Goal: Transaction & Acquisition: Obtain resource

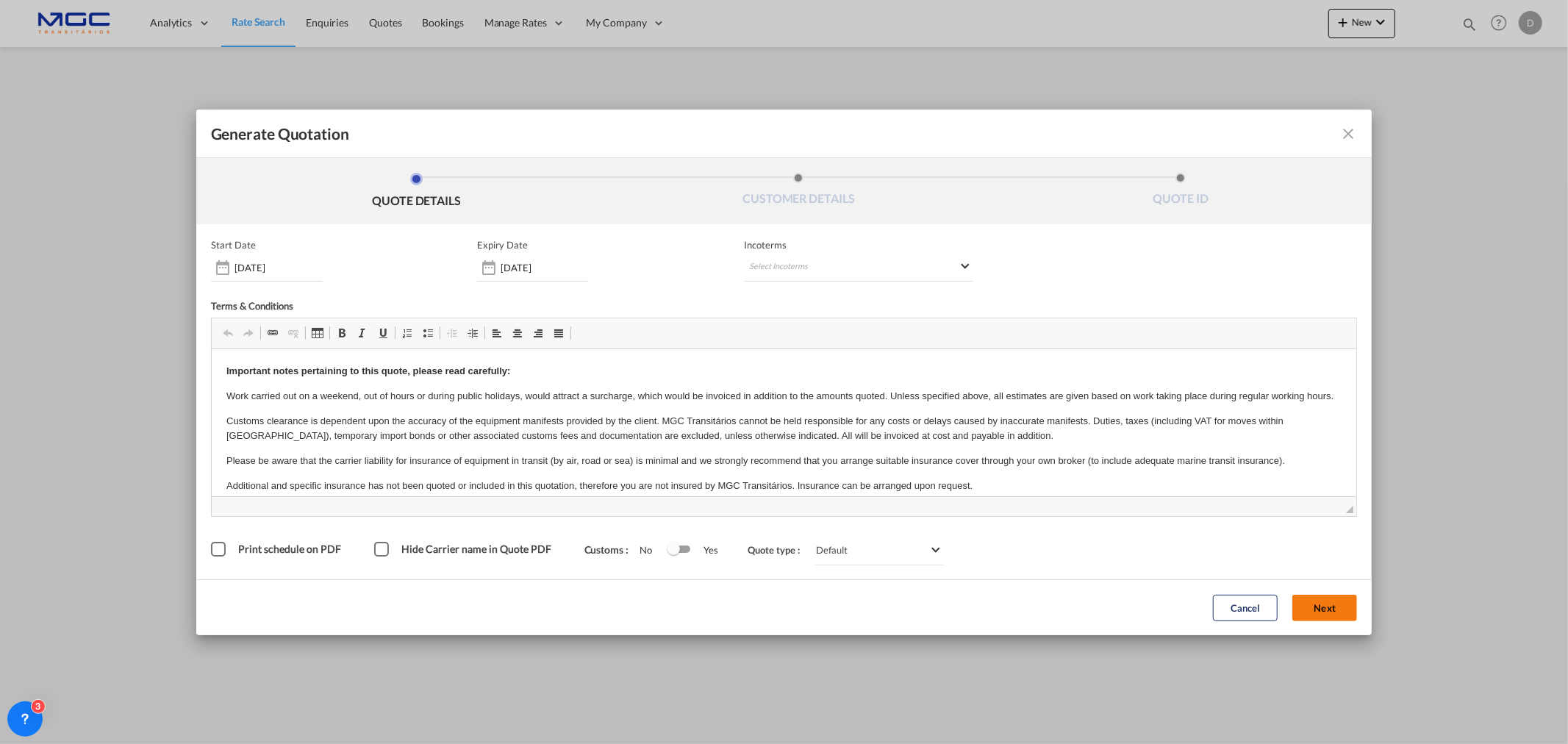
click at [1254, 567] on button "Next" at bounding box center [1325, 608] width 65 height 26
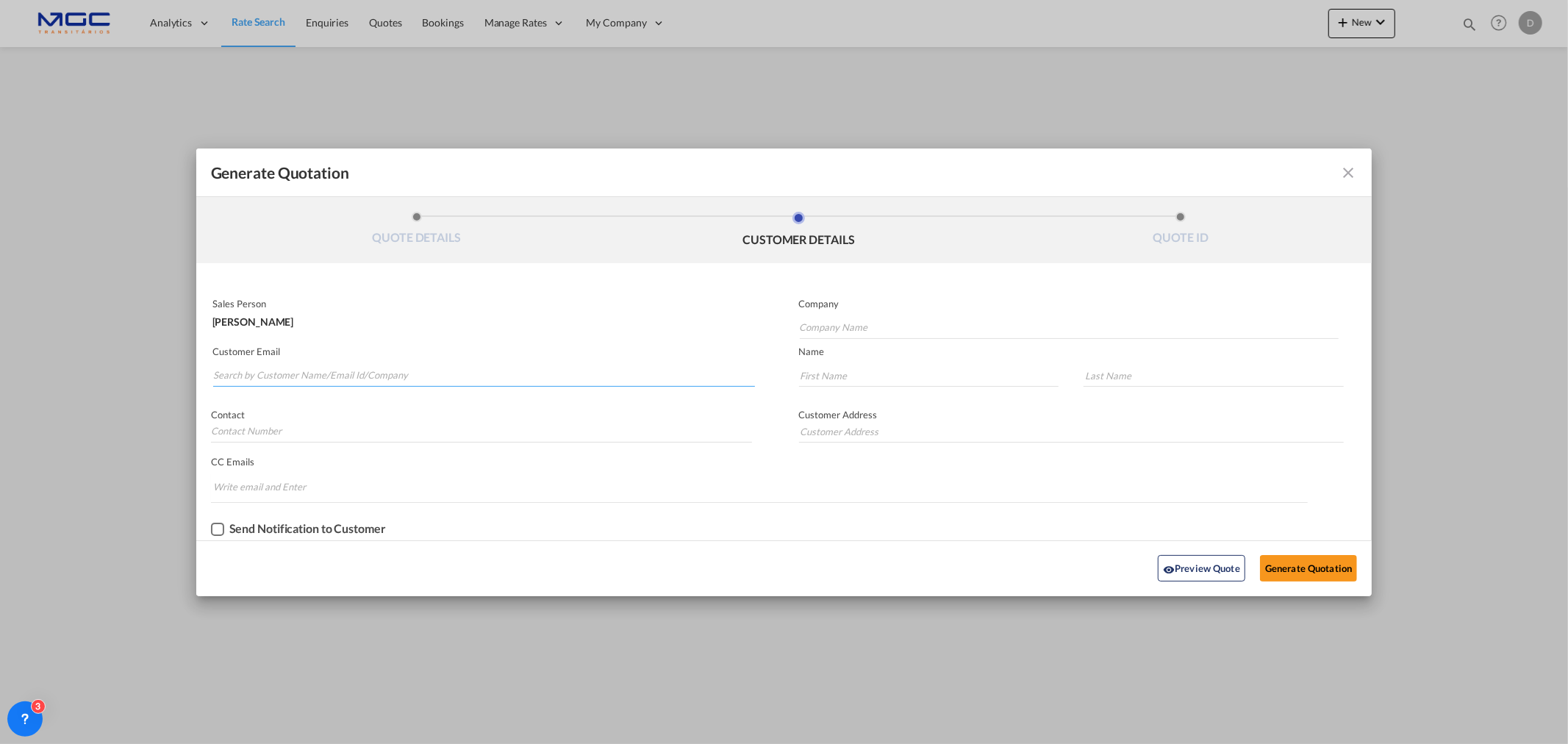
click at [347, 374] on input "Search by Customer Name/Email Id/Company" at bounding box center [483, 376] width 542 height 22
paste input "GES <[EMAIL_ADDRESS][DOMAIN_NAME]>"
drag, startPoint x: 239, startPoint y: 370, endPoint x: 182, endPoint y: 370, distance: 57.0
click at [182, 370] on div "Generate Quotation QUOTE DETAILS CUSTOMER DETAILS QUOTE ID Start Date [DATE] Ex…" at bounding box center [784, 372] width 1568 height 744
click at [365, 371] on input "[EMAIL_ADDRESS][DOMAIN_NAME]>" at bounding box center [483, 376] width 542 height 22
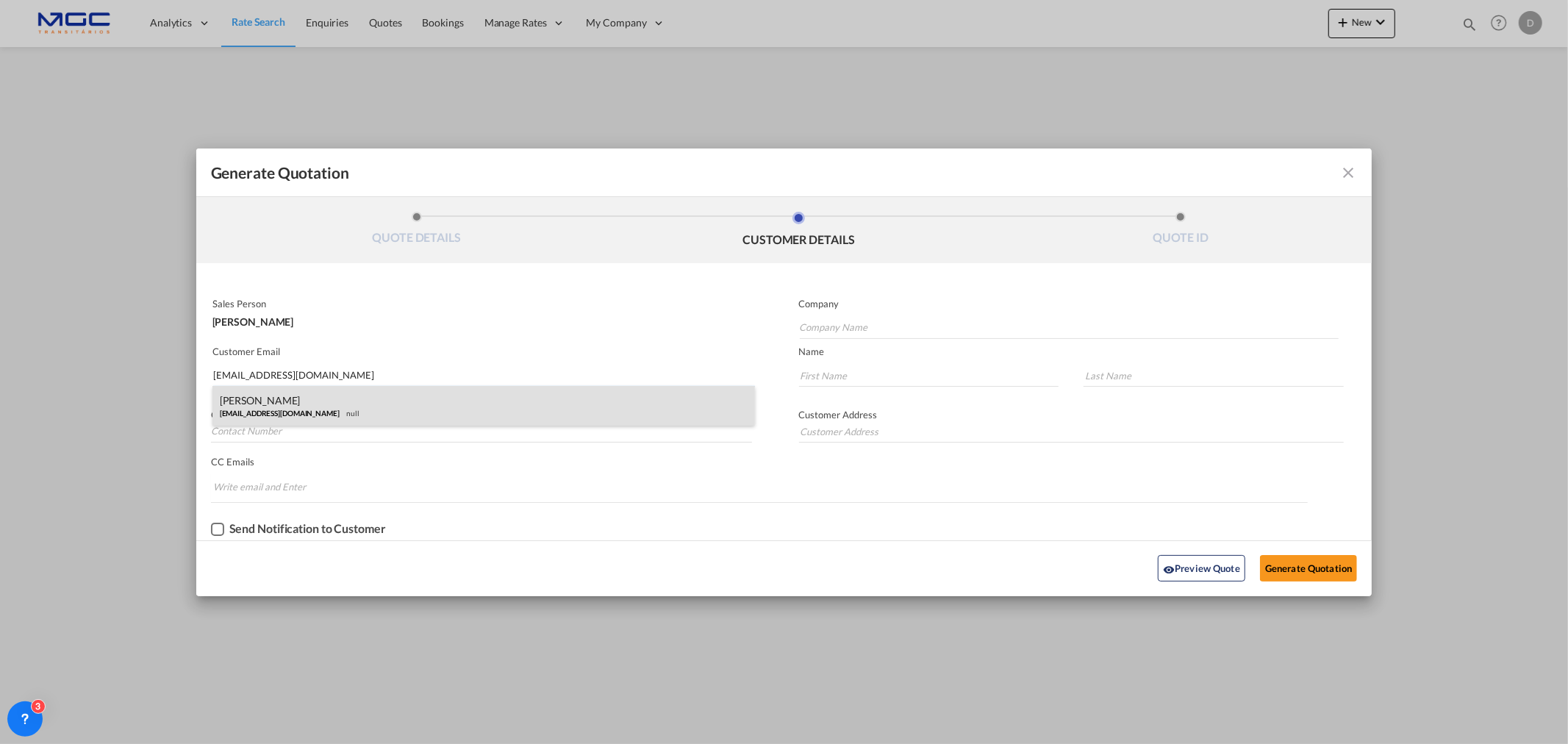
type input "[EMAIL_ADDRESS][DOMAIN_NAME]"
click at [487, 413] on div "[PERSON_NAME] [EMAIL_ADDRESS][DOMAIN_NAME] null" at bounding box center [483, 406] width 543 height 40
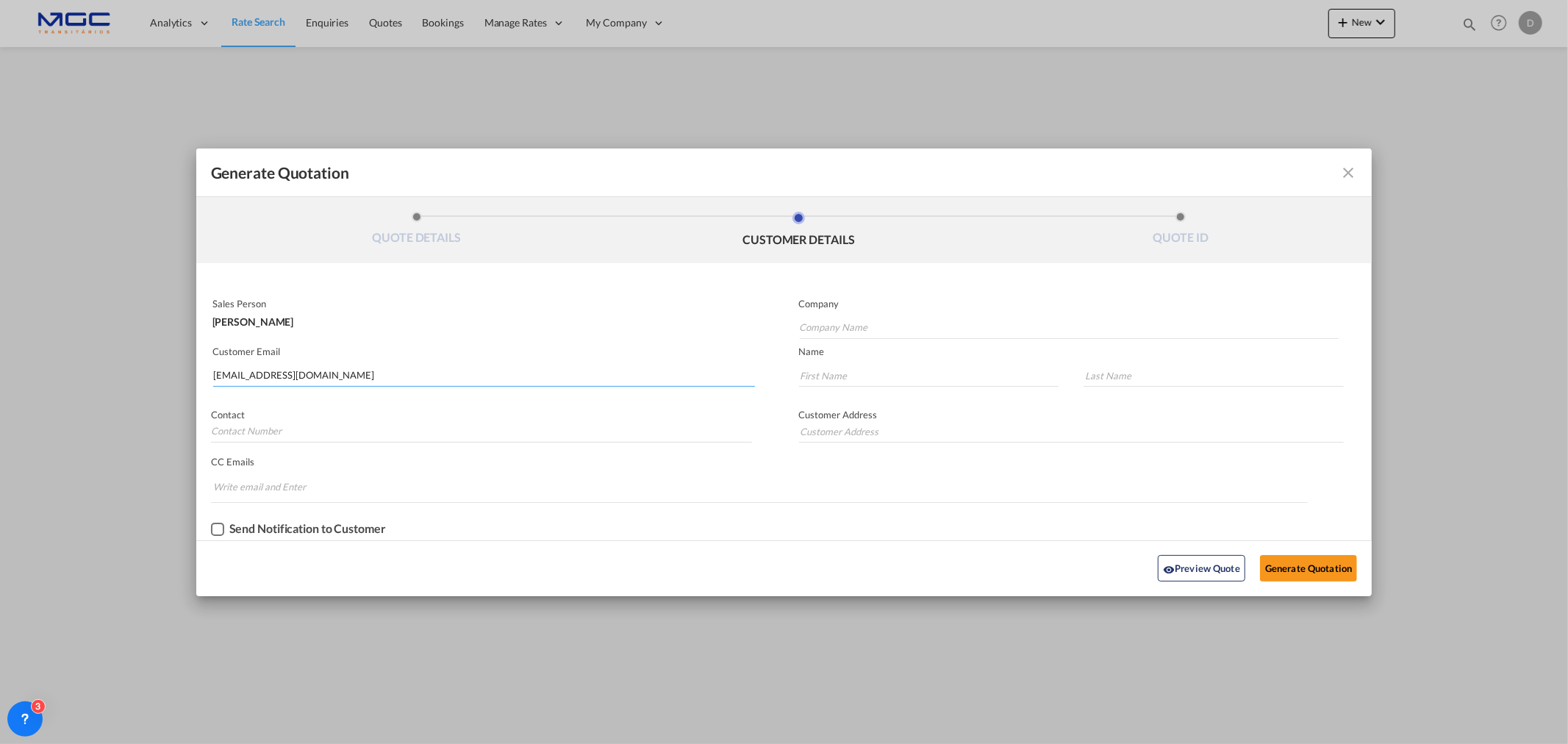
type input "GE"
type input "[PERSON_NAME]"
type input "Parousis"
click at [1254, 561] on button "Generate Quotation" at bounding box center [1308, 568] width 97 height 26
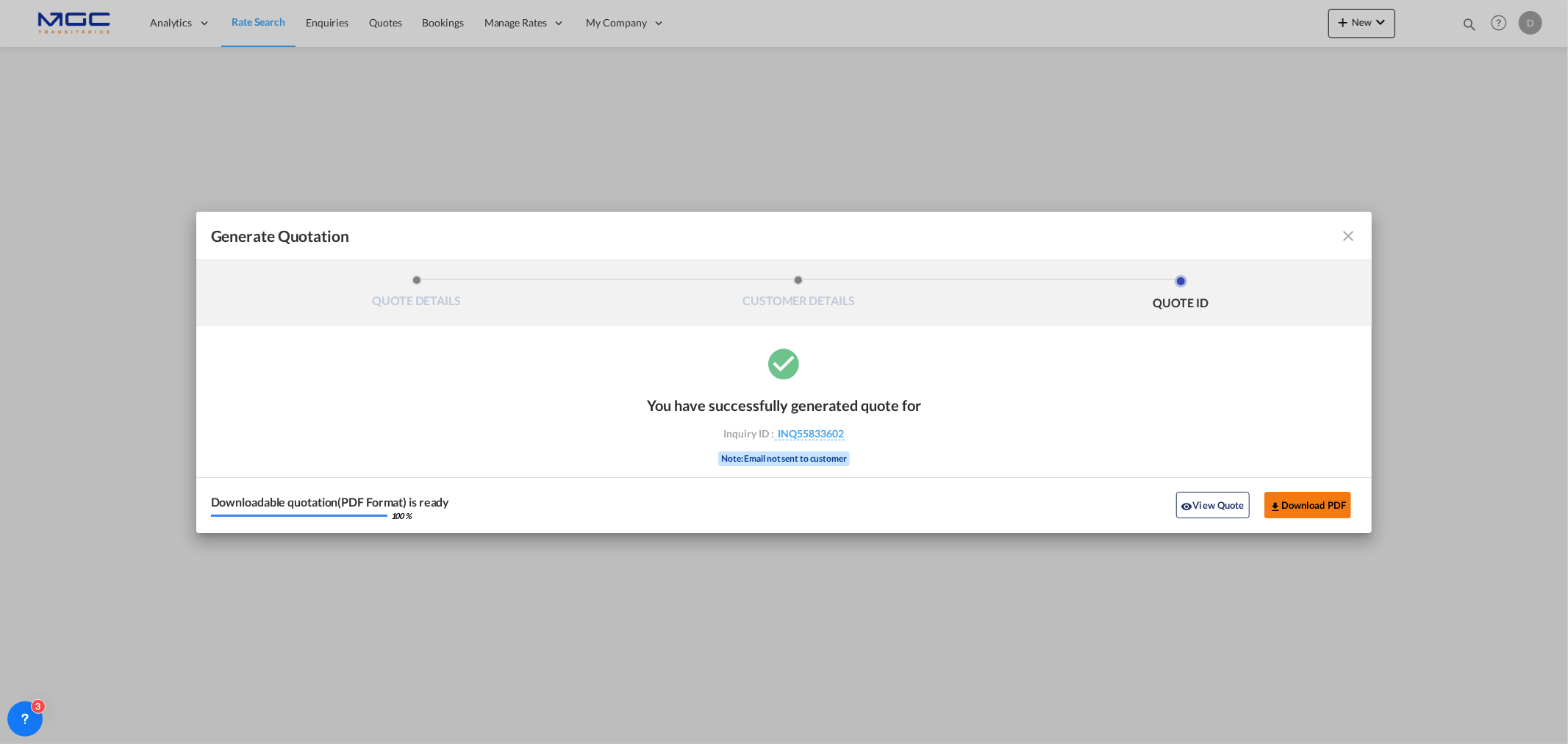
click at [1254, 511] on md-icon "icon-download" at bounding box center [1275, 506] width 12 height 12
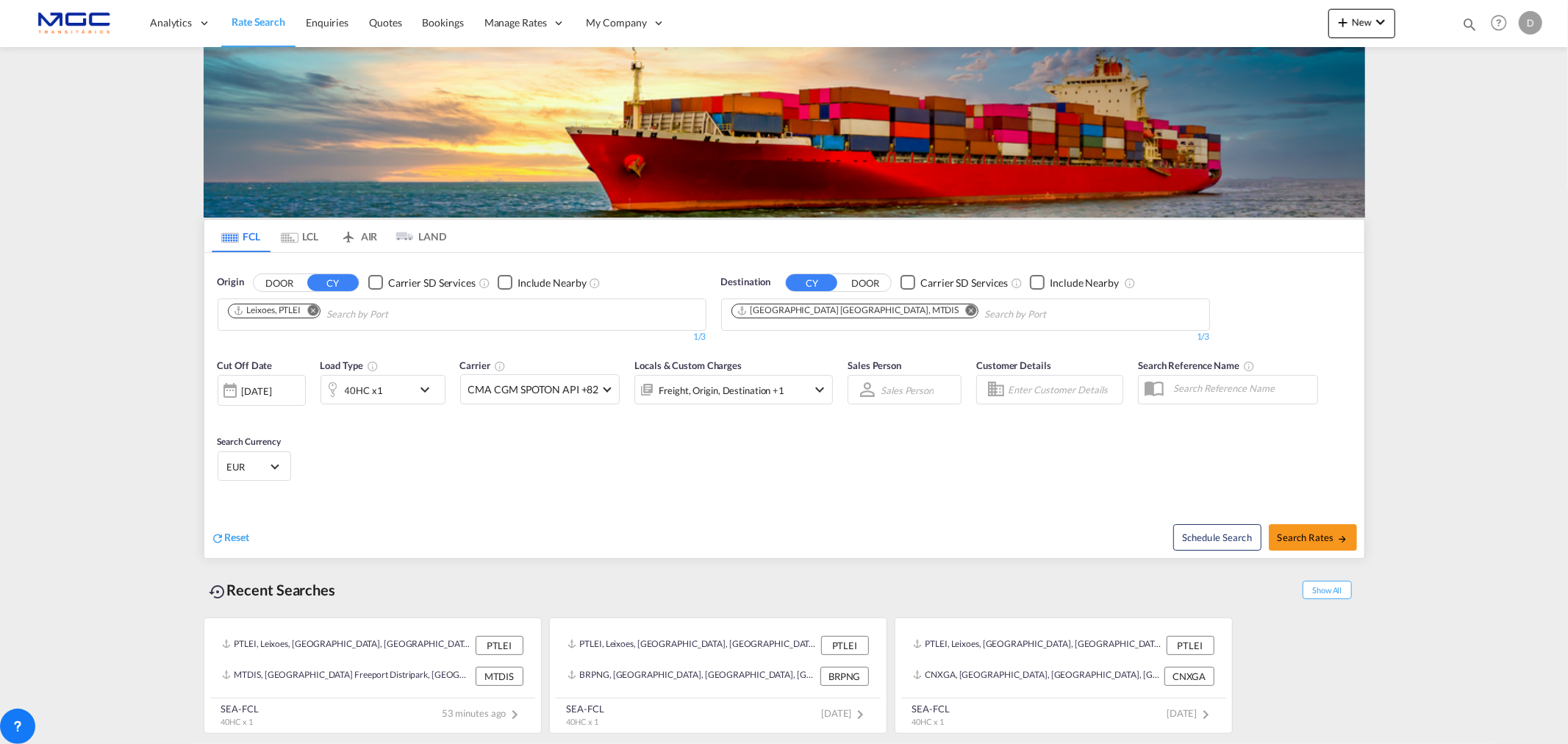
click at [965, 309] on md-icon "Remove" at bounding box center [971, 310] width 11 height 11
click at [313, 310] on md-icon "Remove" at bounding box center [313, 310] width 11 height 11
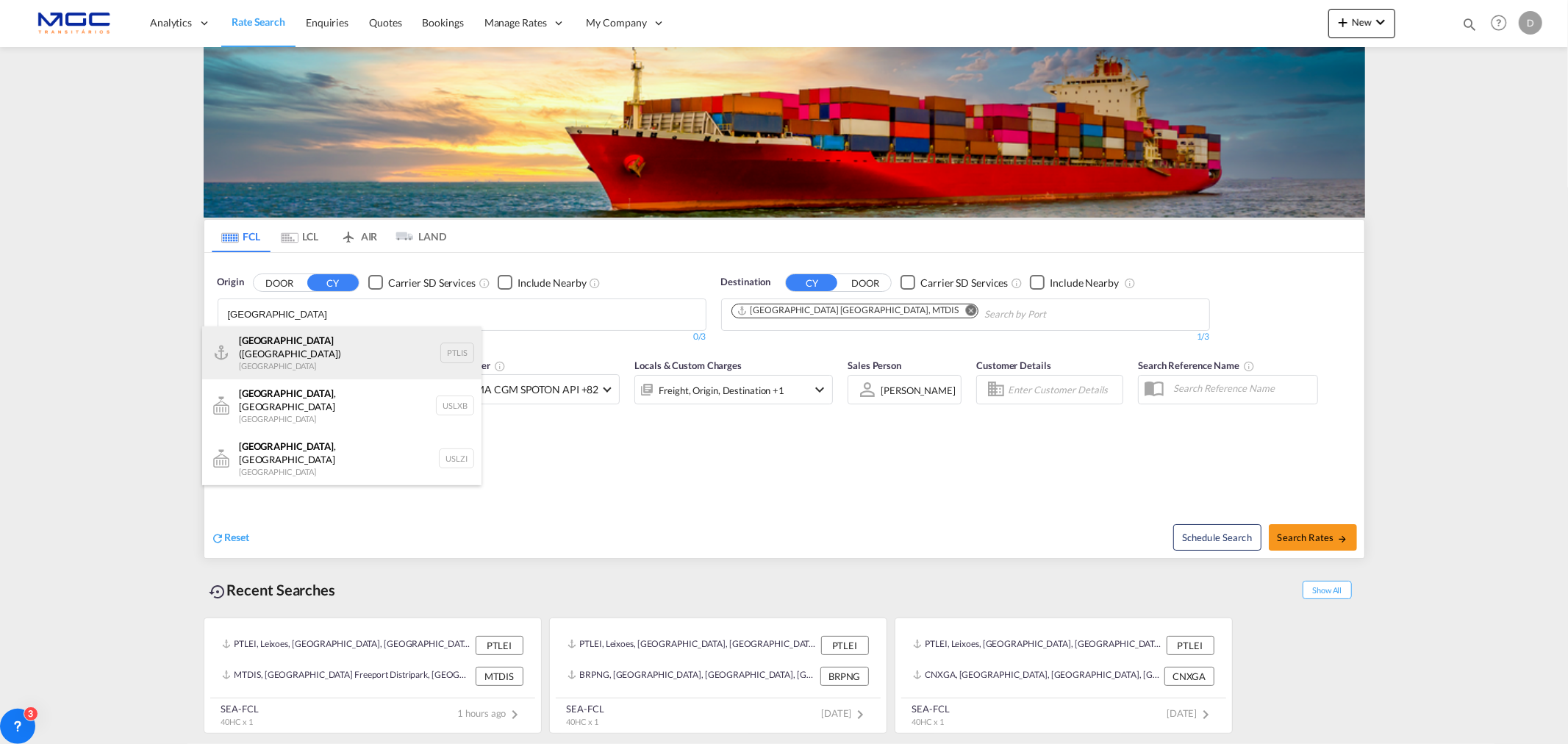
type input "lisbon"
click at [307, 333] on div "Lisbon (Lisboa) Portugal PTLIS" at bounding box center [342, 353] width 279 height 53
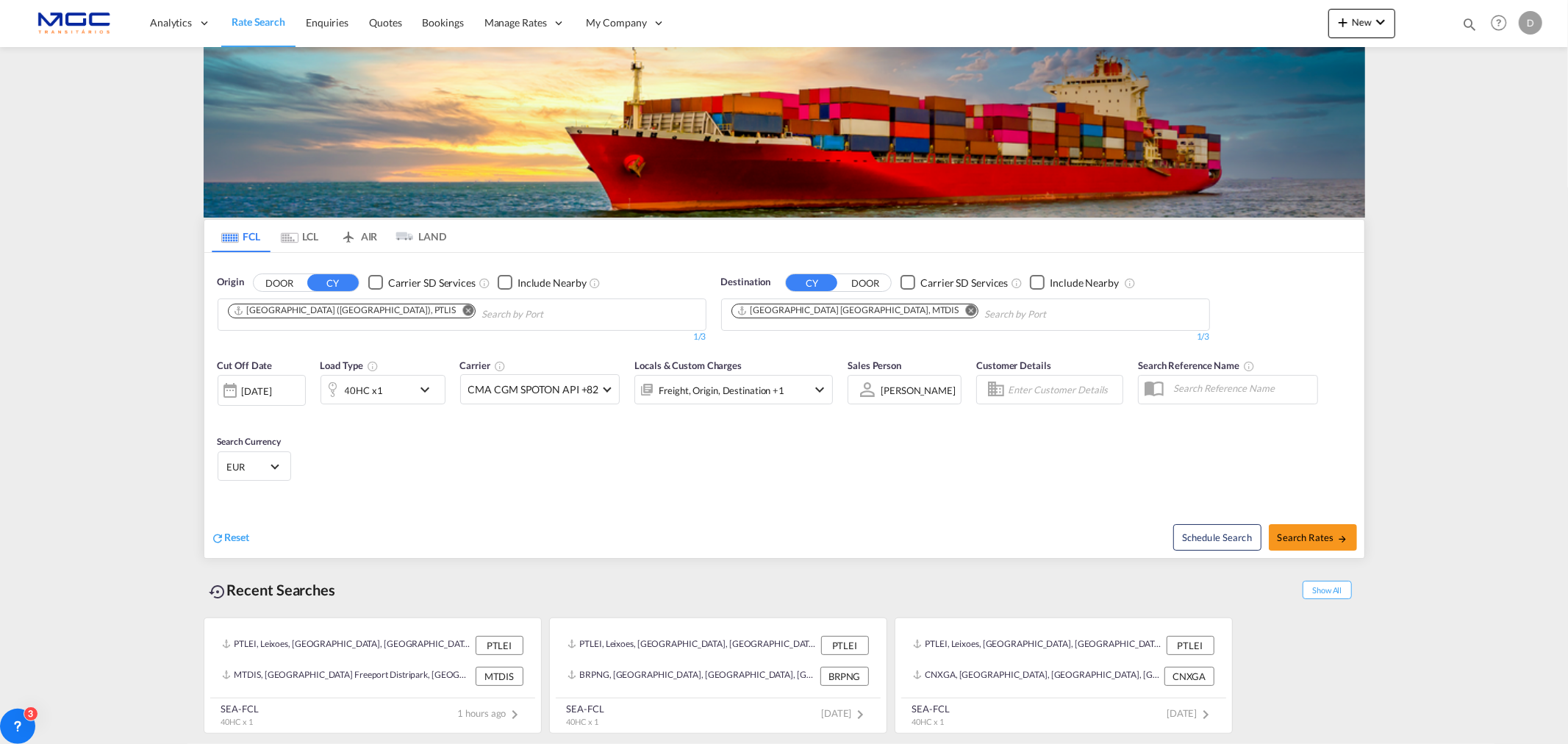
click at [965, 309] on md-icon "Remove" at bounding box center [971, 310] width 11 height 11
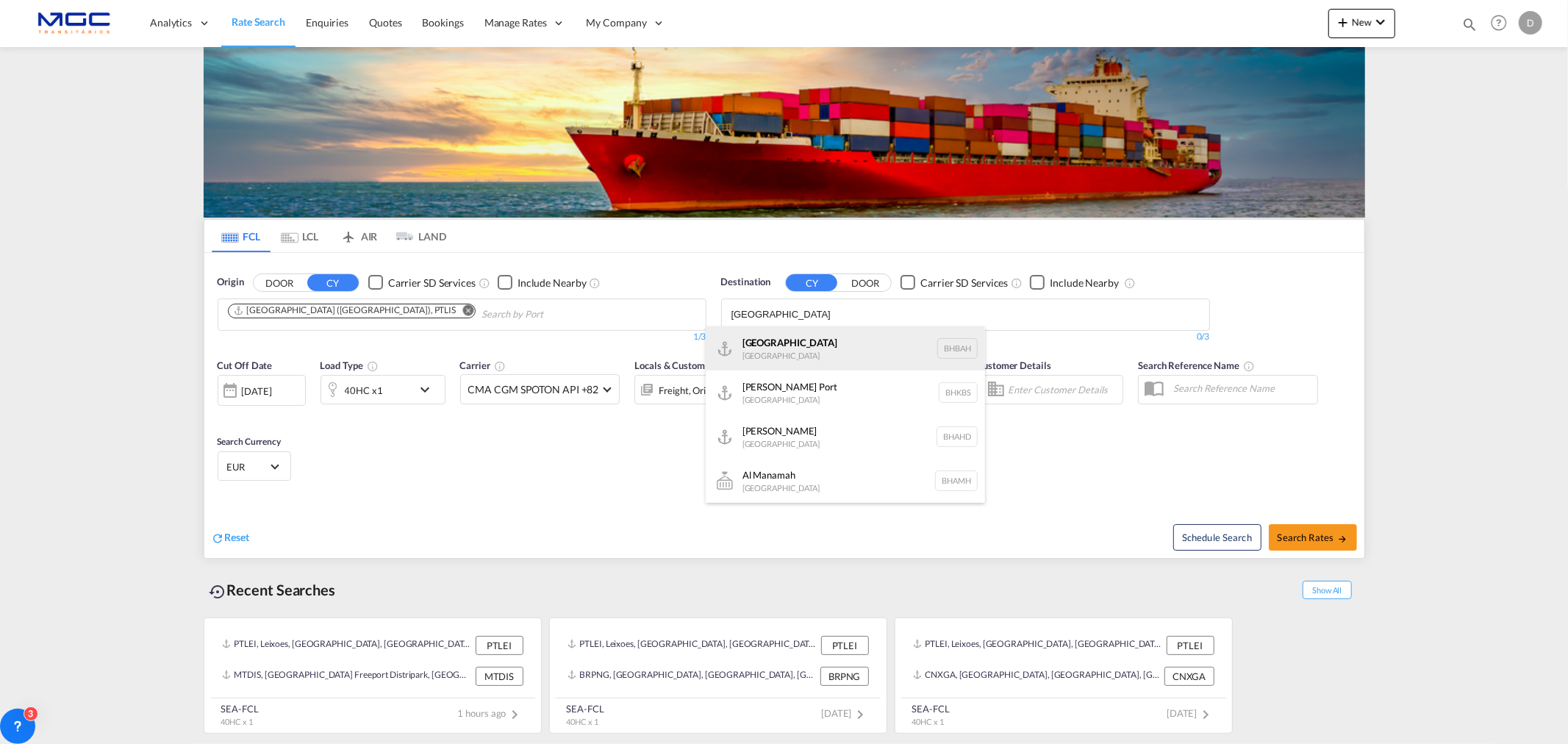
type input "bahrain"
click at [841, 342] on div "Bahrain Bahrain BHBAH" at bounding box center [845, 348] width 279 height 44
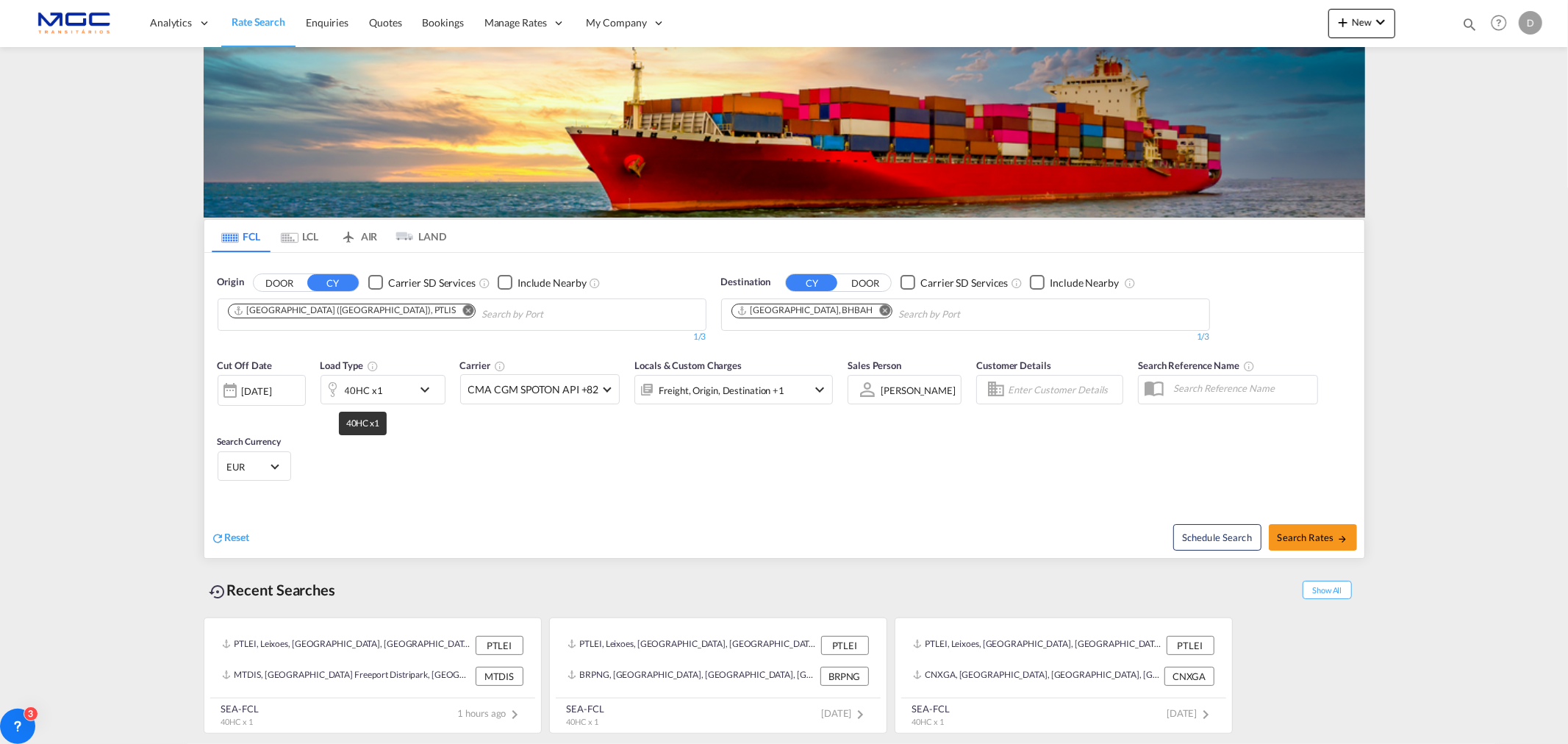
click at [369, 395] on div "40HC x1" at bounding box center [364, 391] width 38 height 21
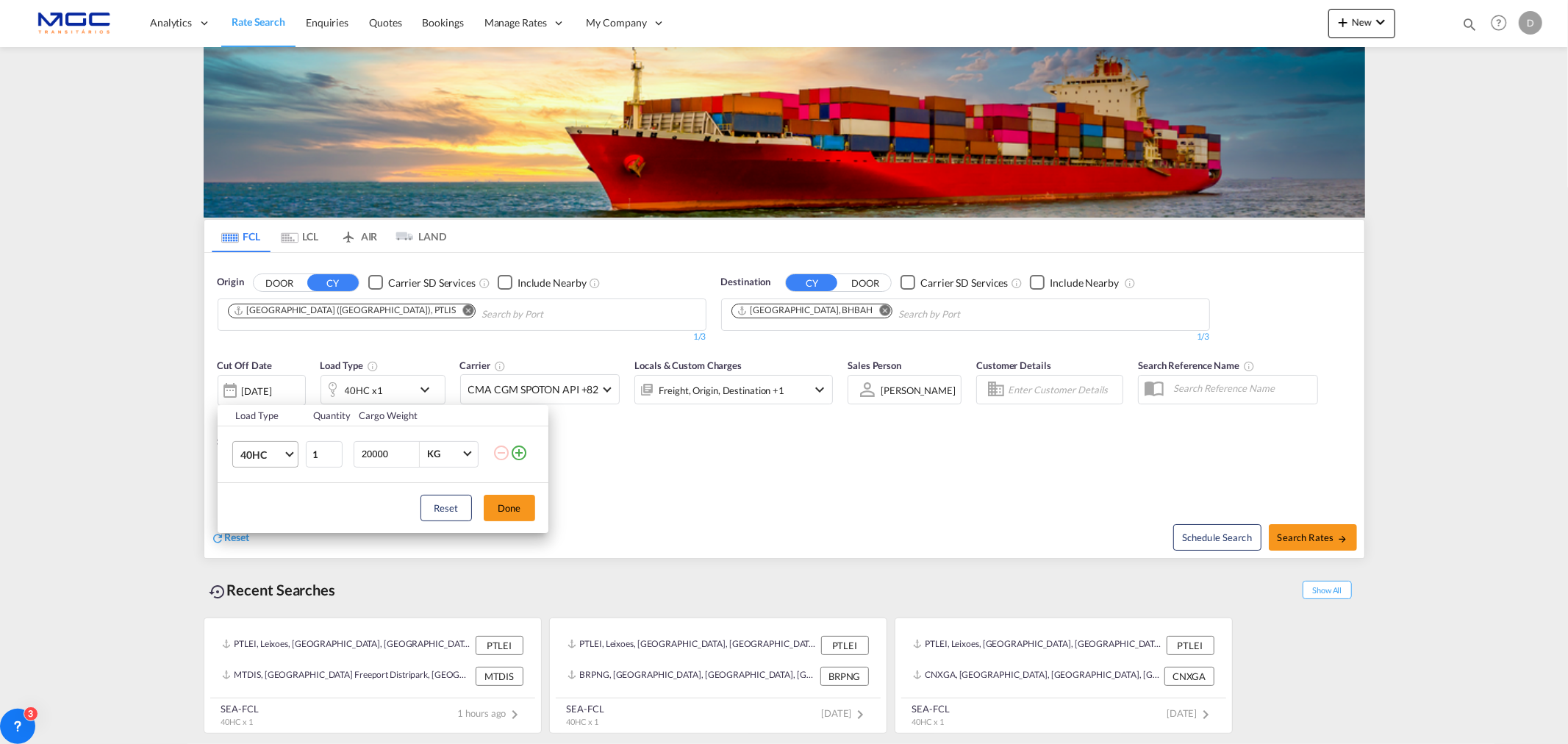
click at [289, 451] on span "Choose: \a40HC" at bounding box center [289, 452] width 8 height 8
click at [266, 384] on md-option "20GP" at bounding box center [278, 384] width 100 height 35
click at [509, 511] on button "Done" at bounding box center [509, 508] width 51 height 26
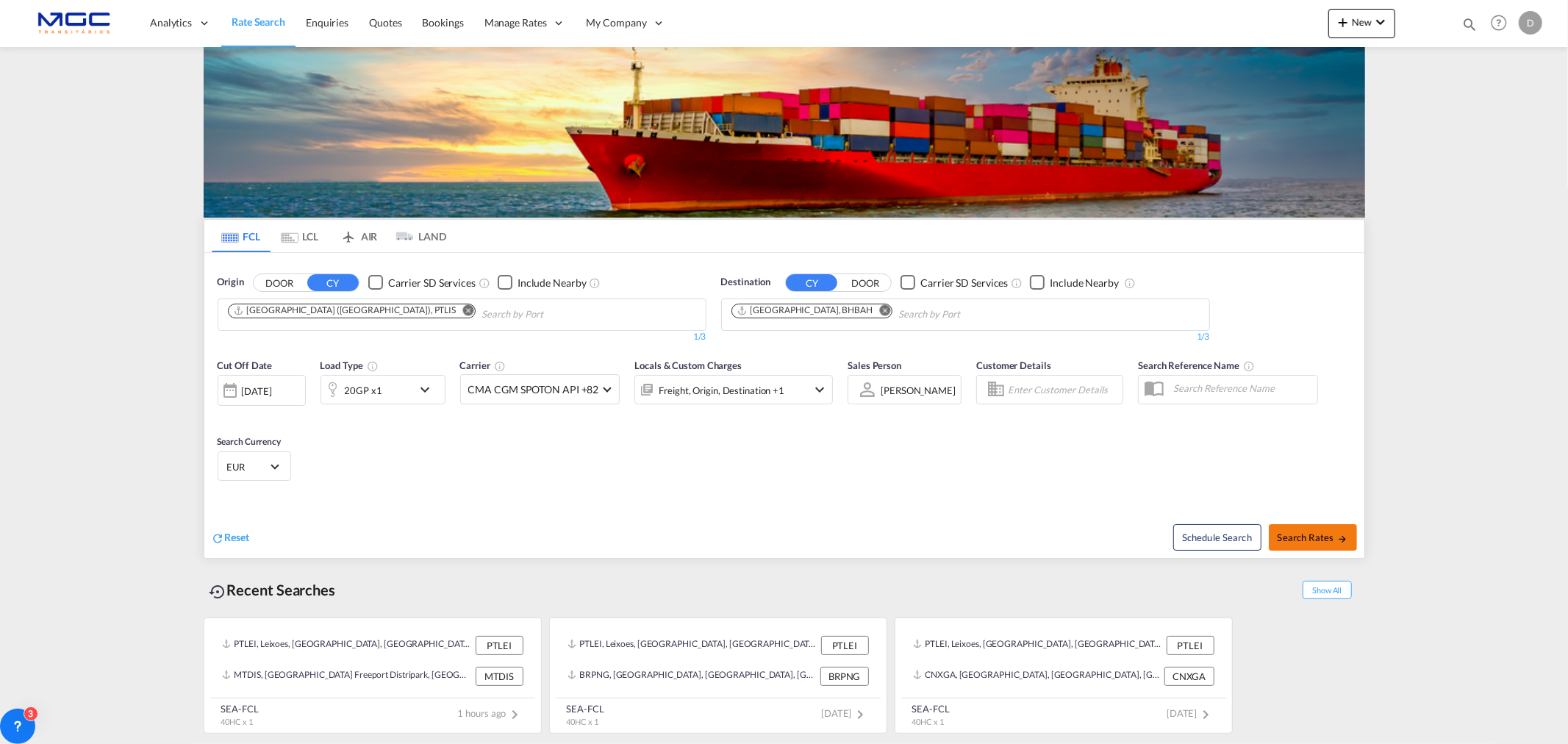
click at [1349, 540] on button "Search Rates" at bounding box center [1313, 537] width 88 height 26
type input "PTLIS to BHBAH / 1 Sep 2025"
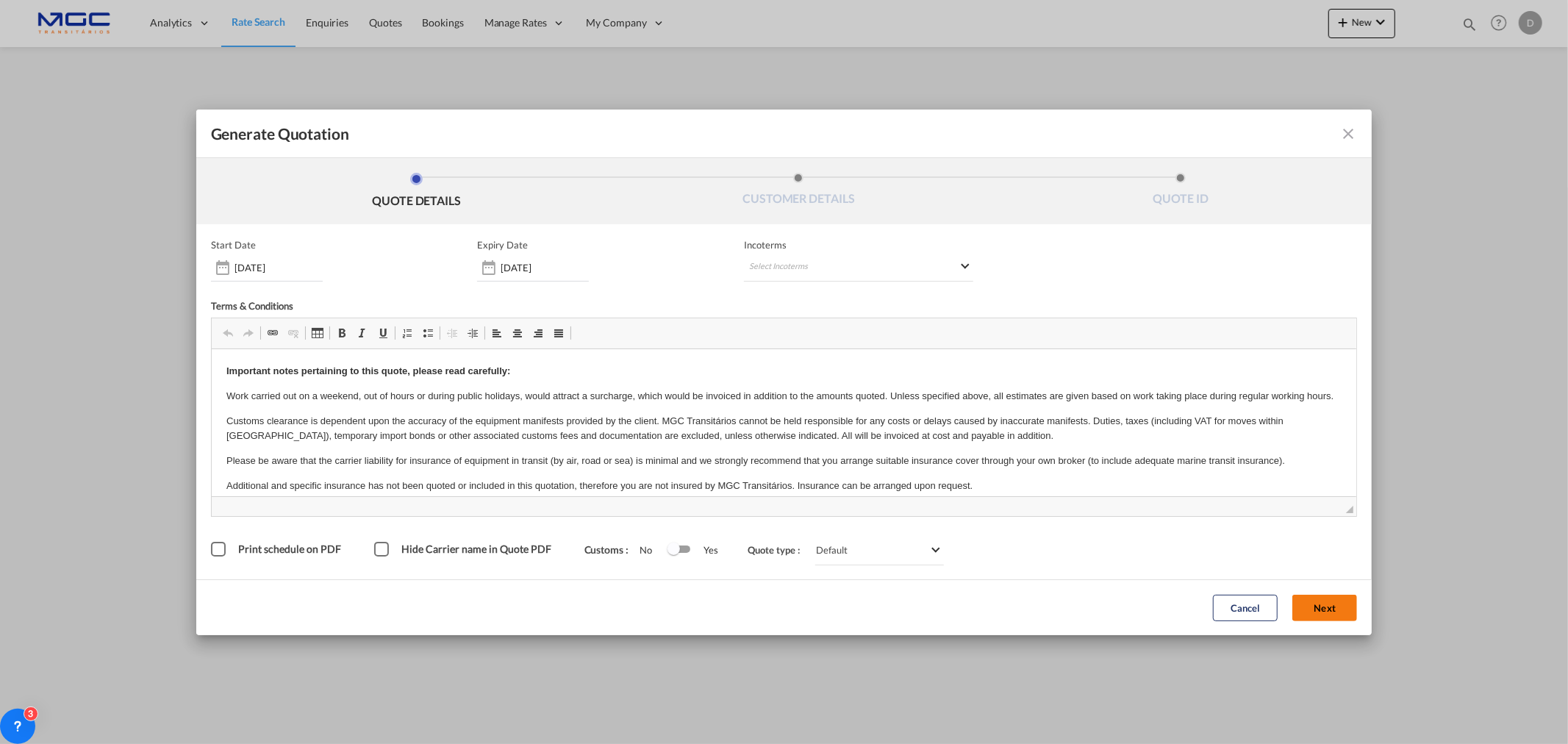
click at [1311, 597] on button "Next" at bounding box center [1325, 608] width 65 height 26
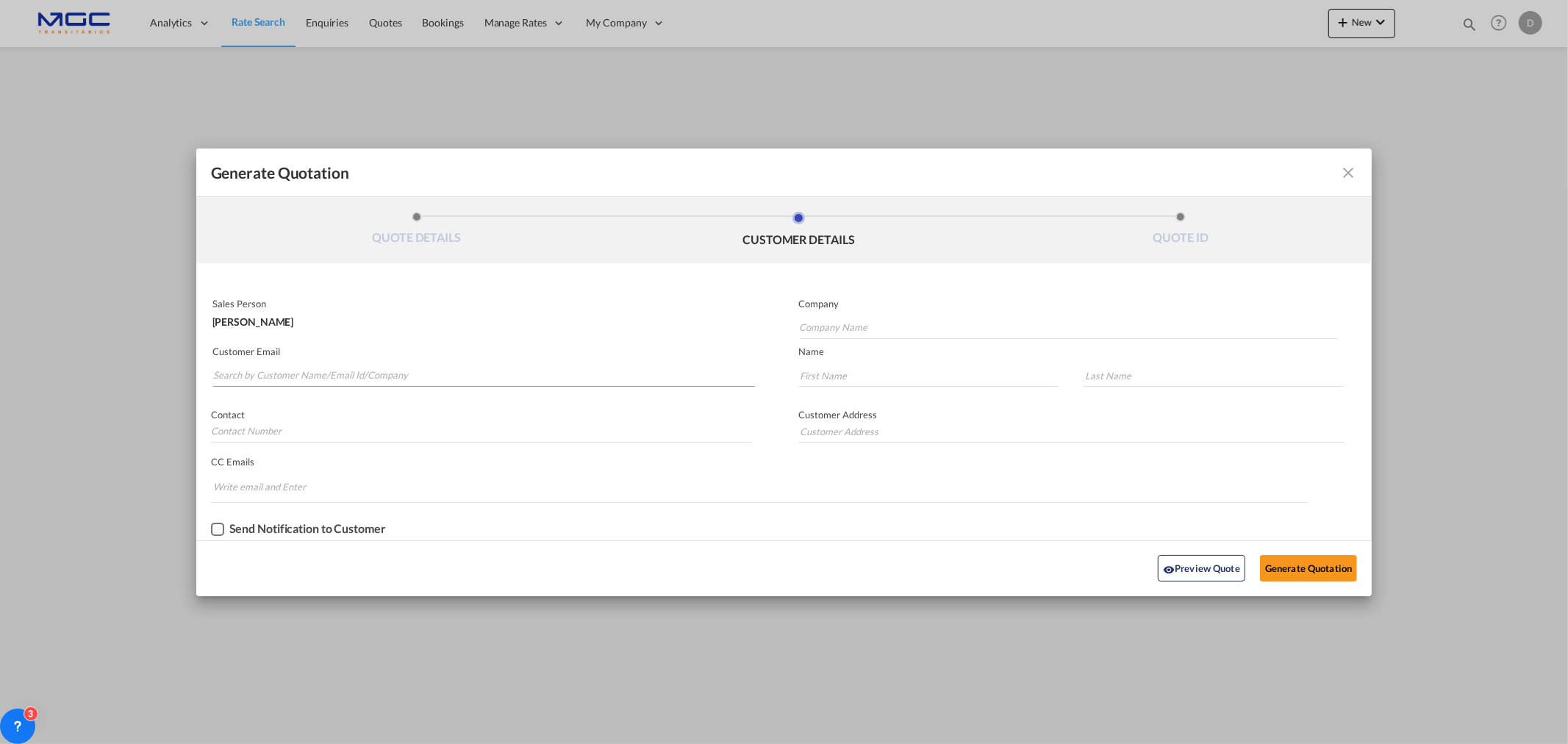
click at [328, 365] on input "Search by Customer Name/Email Id/Company" at bounding box center [483, 376] width 542 height 22
click at [245, 374] on input "Search by Customer Name/Email Id/Company" at bounding box center [483, 376] width 542 height 22
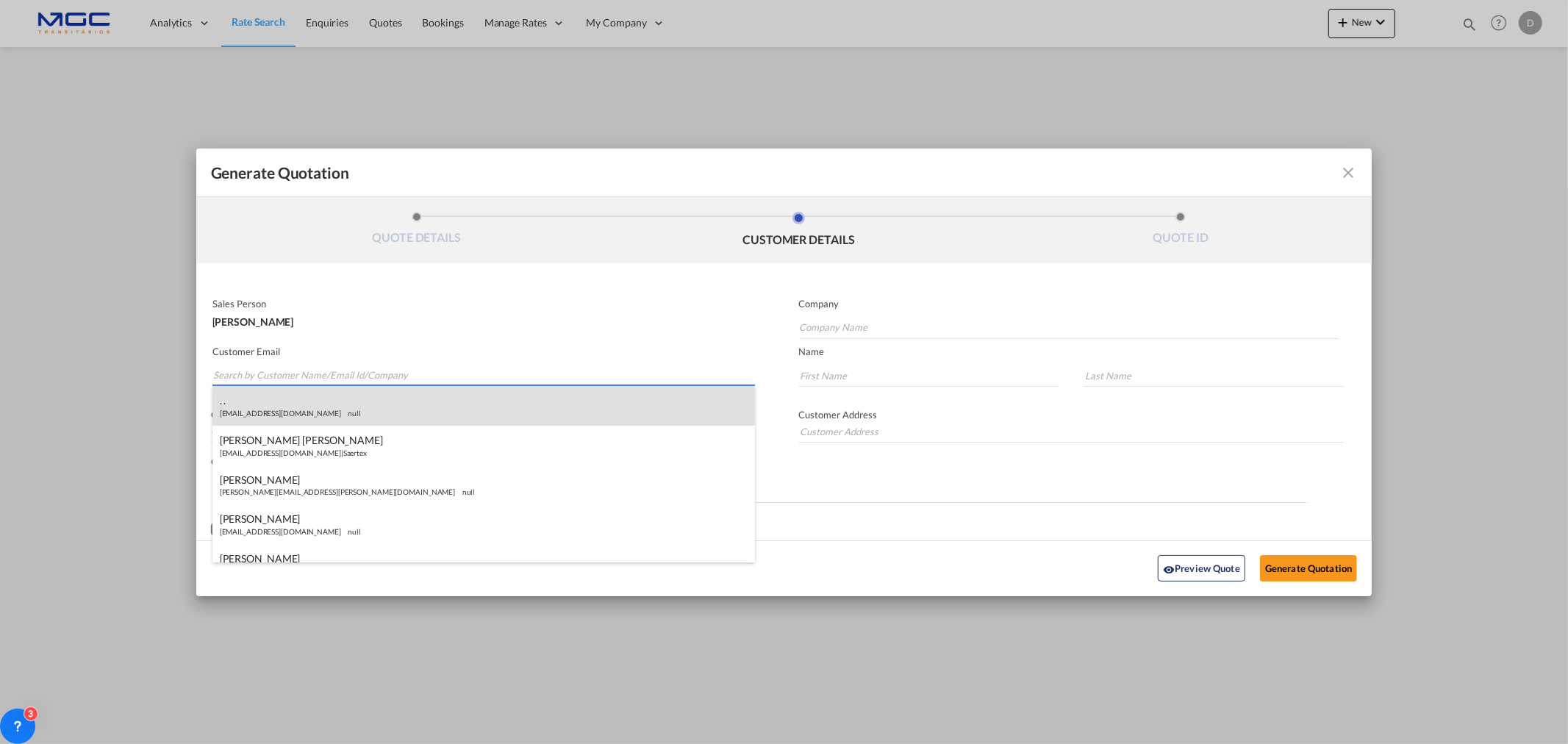
paste input "pricing@flglobally.com"
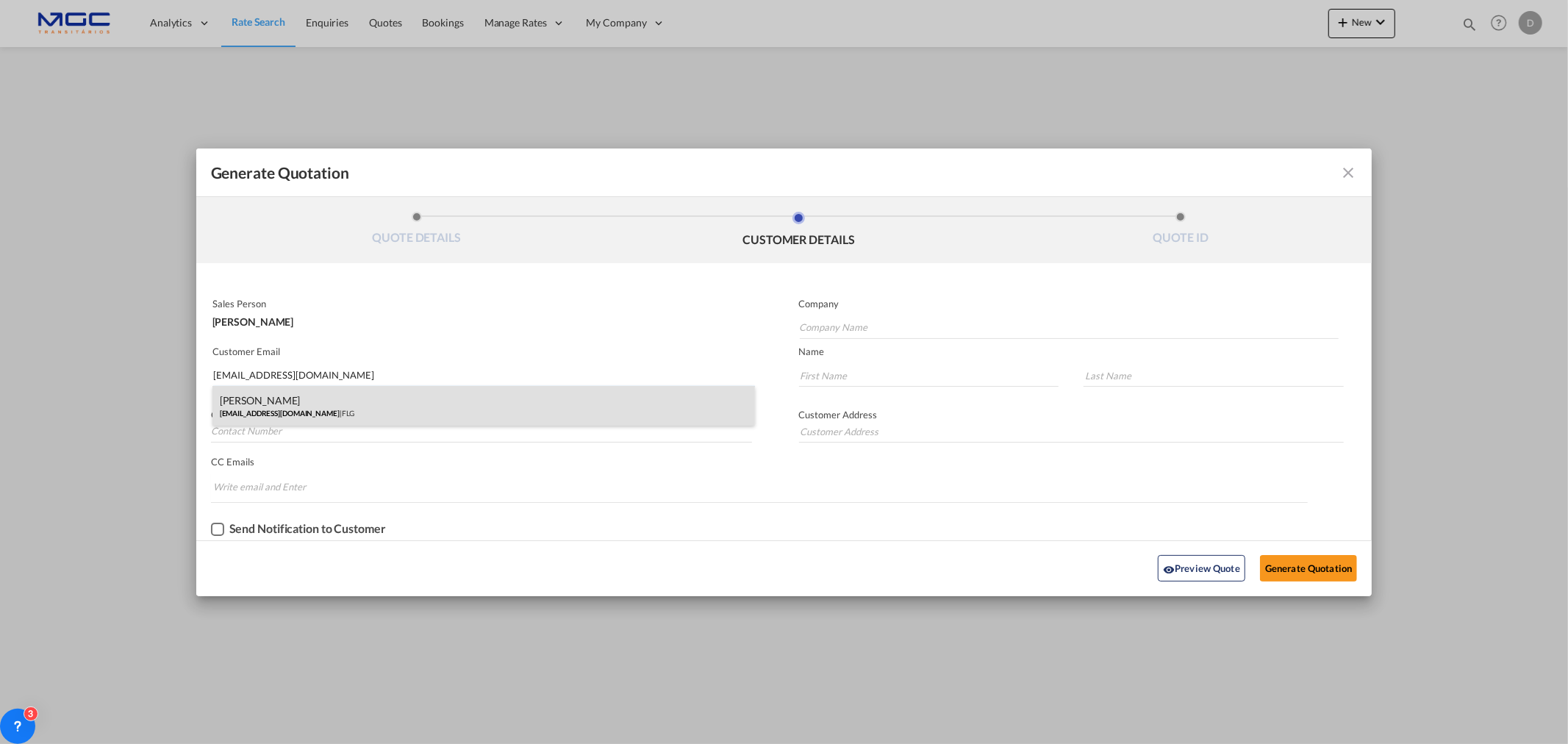
type input "pricing@flglobally.com"
click at [344, 407] on div "Mohamed Samsudeen pricing@flglobally.com | FLG" at bounding box center [483, 406] width 543 height 40
type input "FLG"
type input "Mohamed"
type input "Samsudeen"
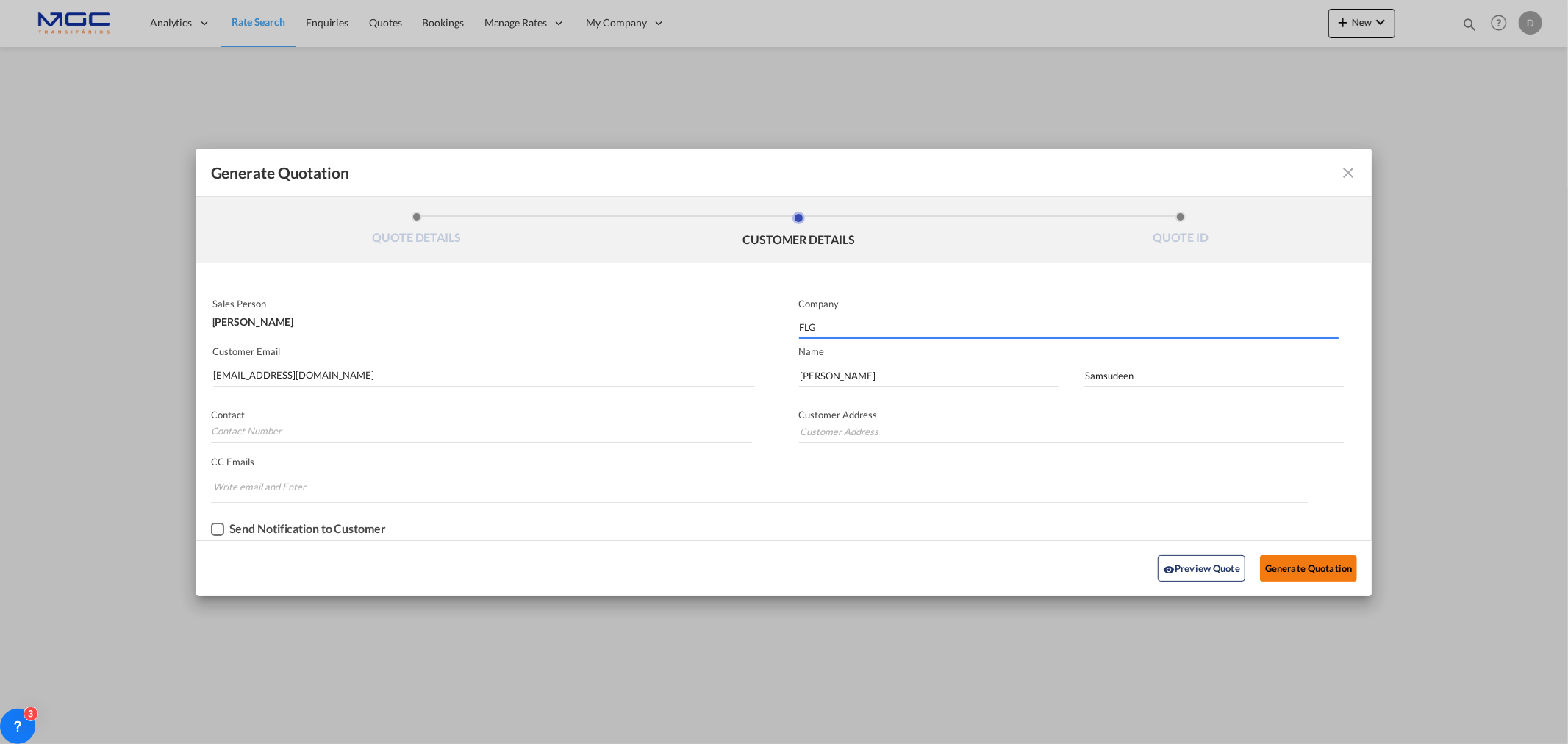
click at [1298, 566] on button "Generate Quotation" at bounding box center [1308, 568] width 97 height 26
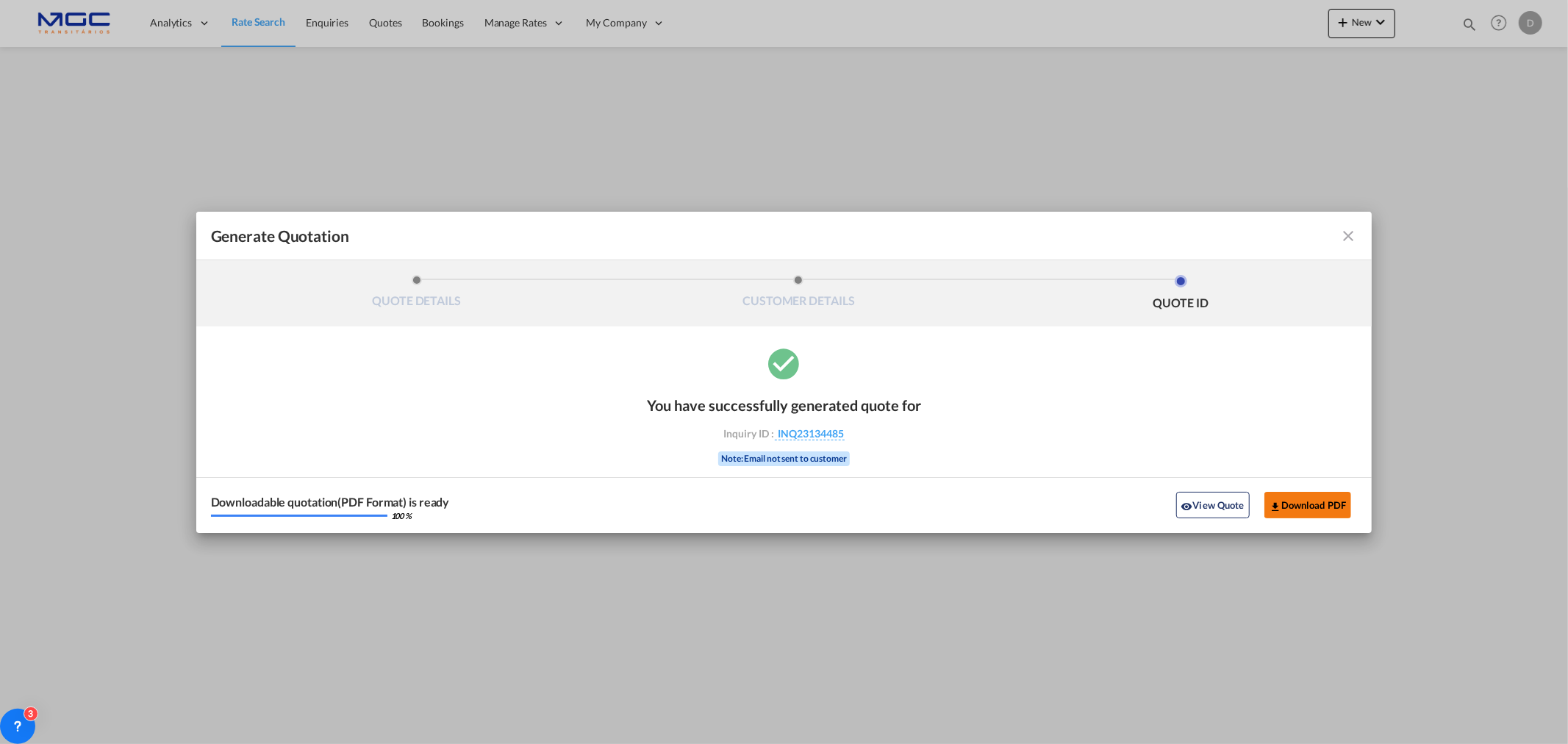
click at [1320, 496] on button "Download PDF" at bounding box center [1308, 505] width 87 height 26
